Goal: Transaction & Acquisition: Purchase product/service

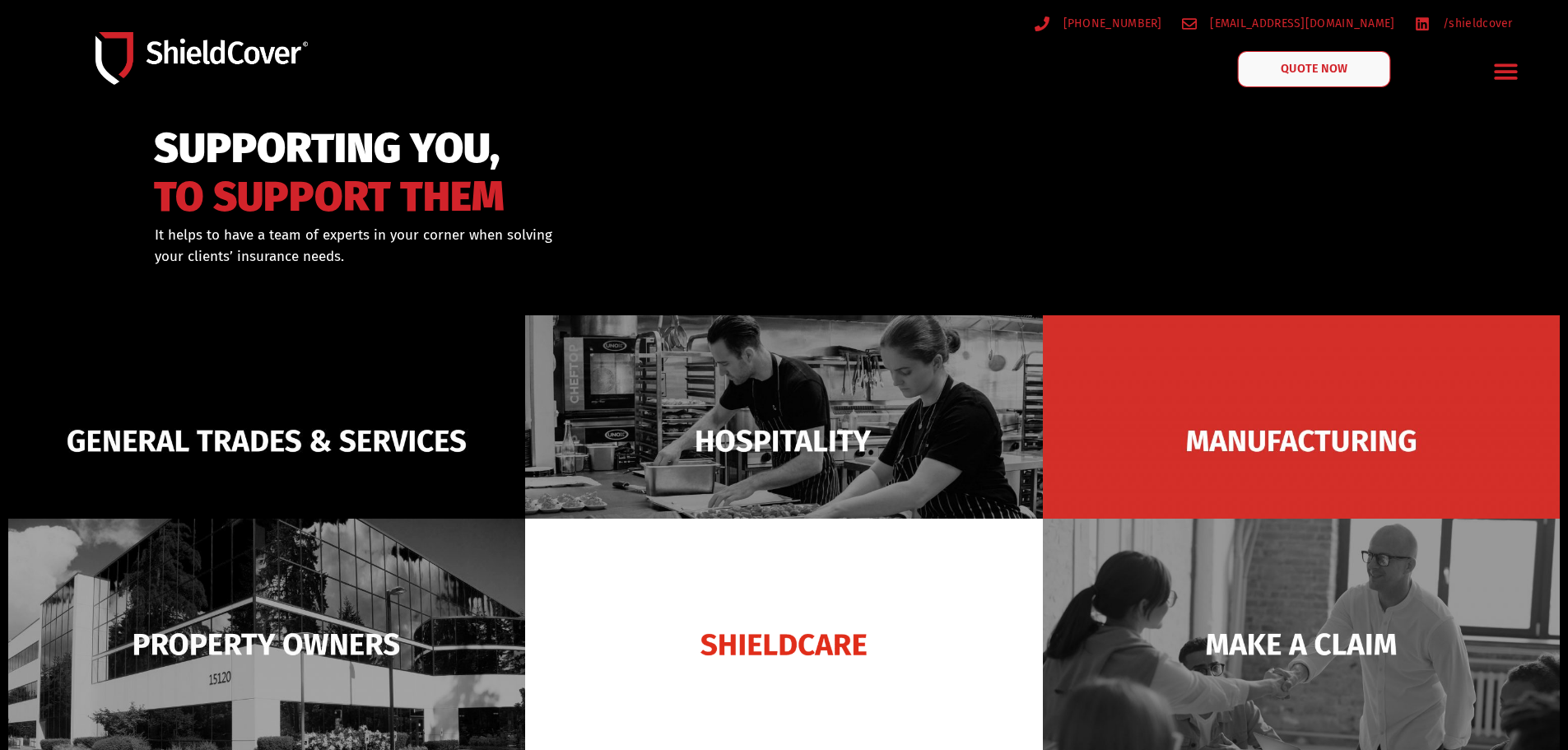
click at [1323, 58] on link "QUOTE NOW" at bounding box center [1313, 69] width 153 height 36
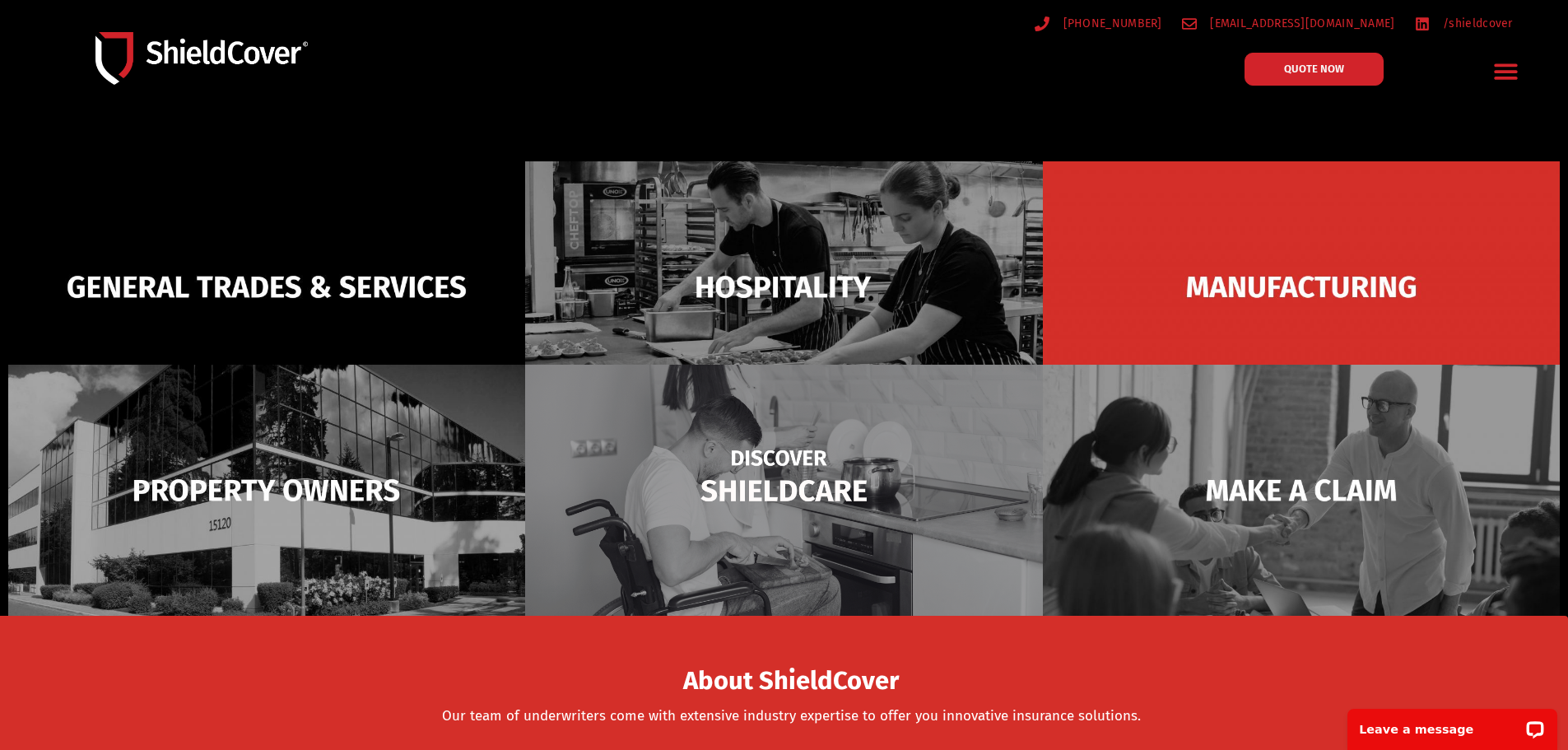
scroll to position [165, 0]
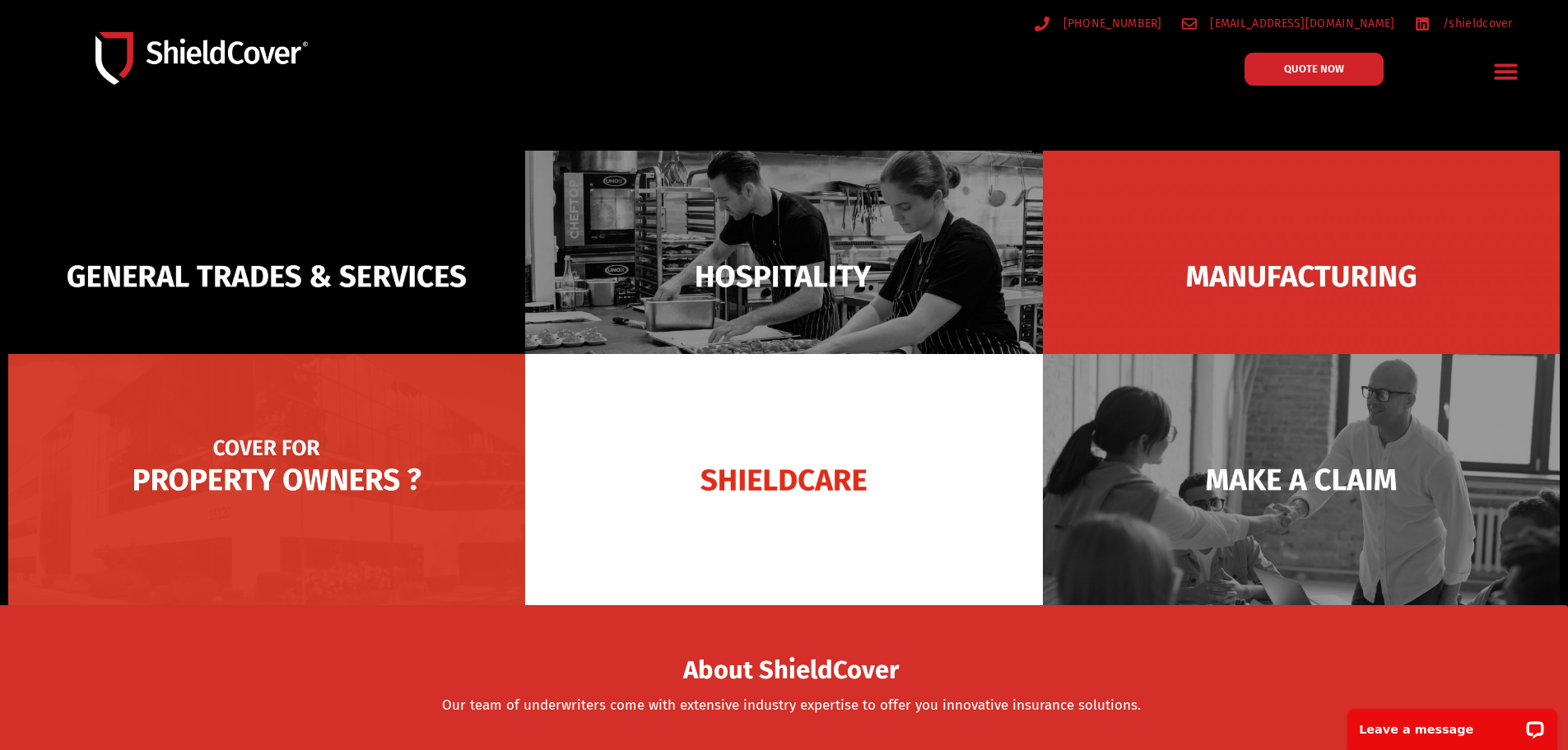
click at [315, 472] on img at bounding box center [267, 479] width 517 height 251
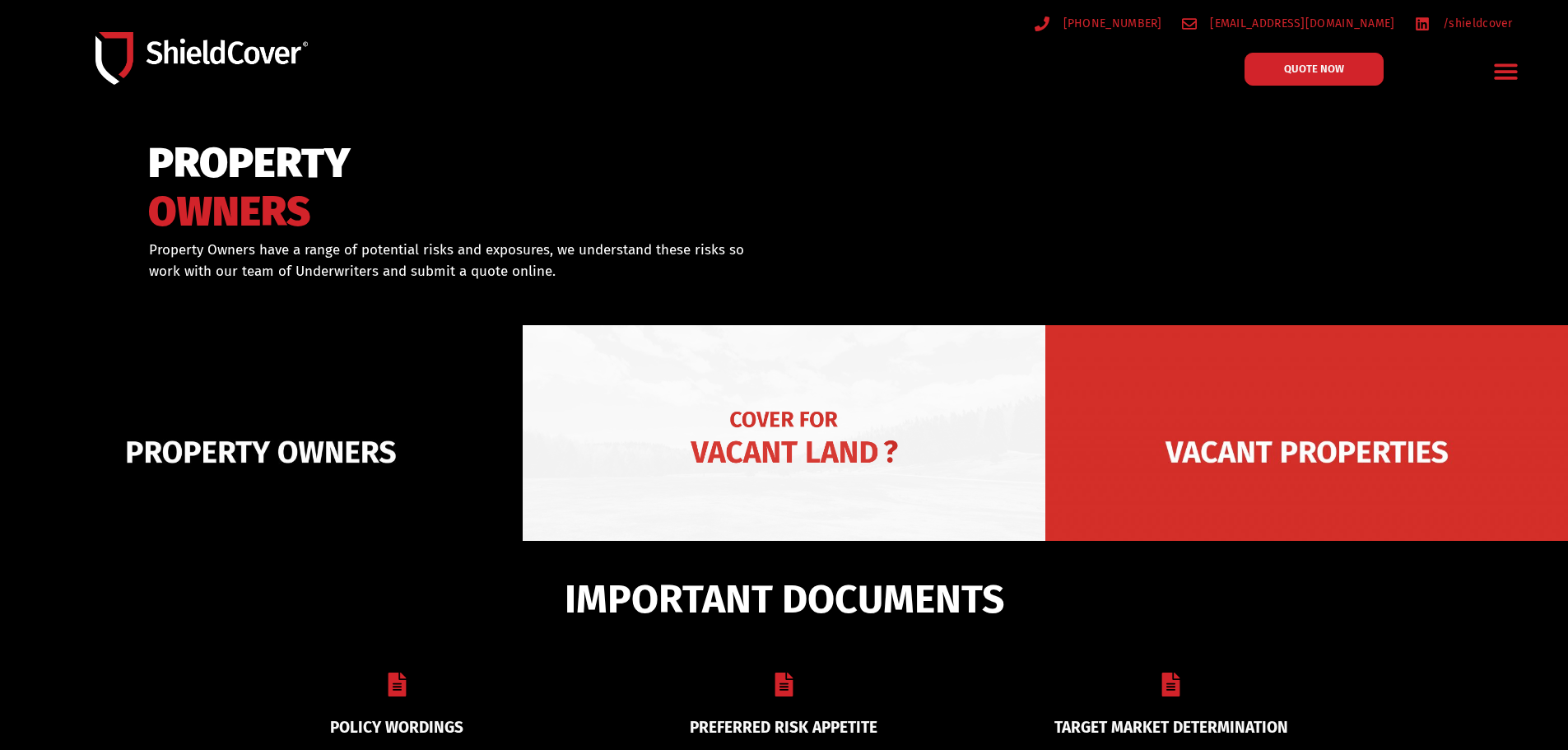
click at [828, 461] on img at bounding box center [784, 452] width 522 height 254
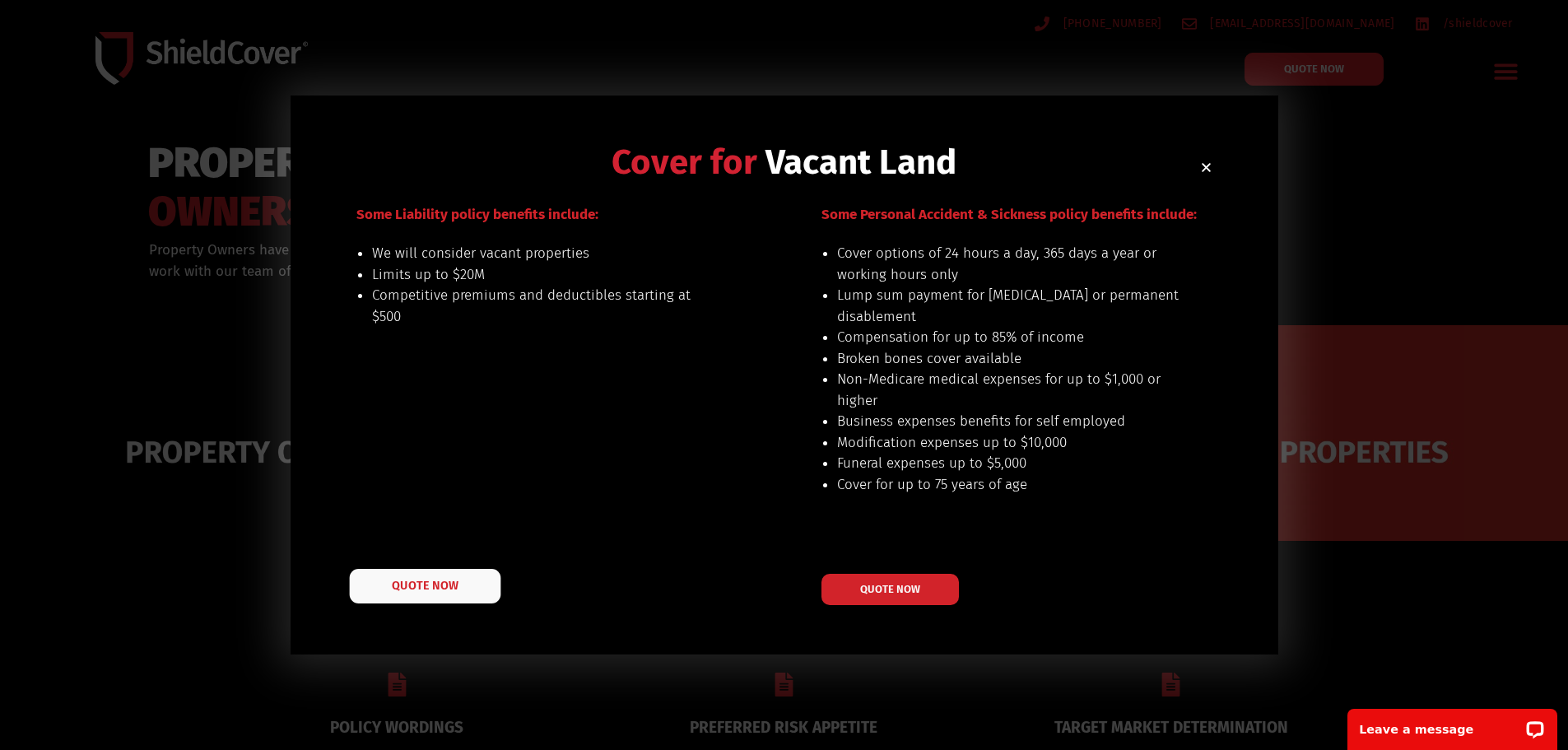
click at [407, 580] on span "QUOTE NOW" at bounding box center [424, 585] width 66 height 11
